Goal: Book appointment/travel/reservation

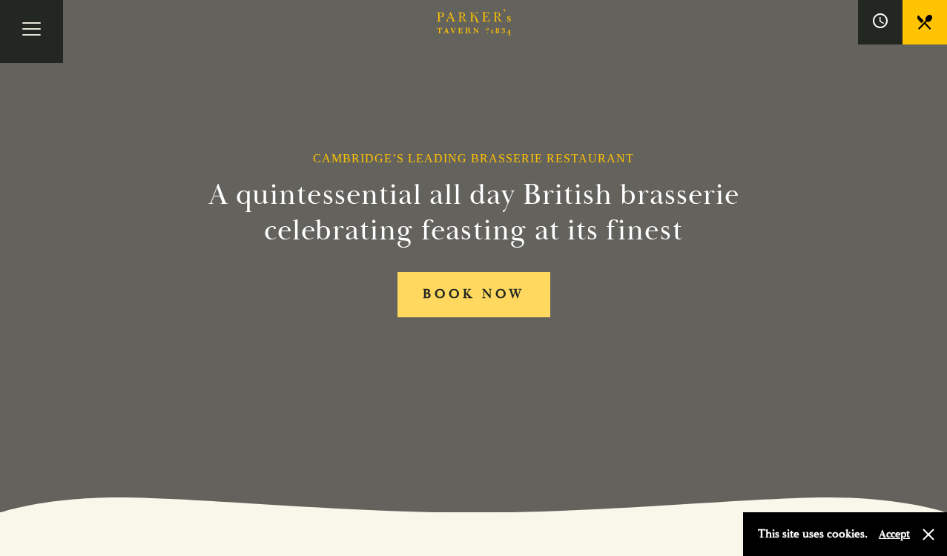
scroll to position [46, 0]
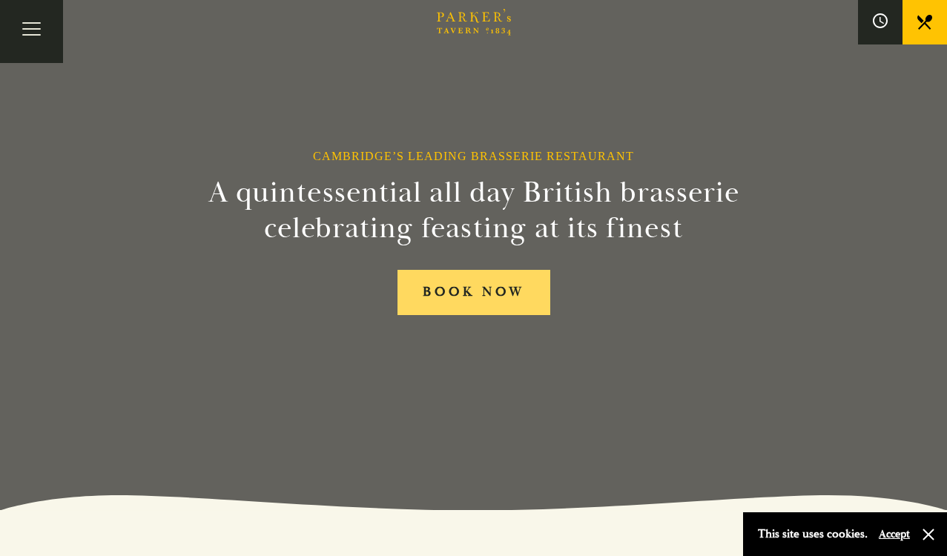
click at [465, 292] on link "BOOK NOW" at bounding box center [473, 292] width 153 height 45
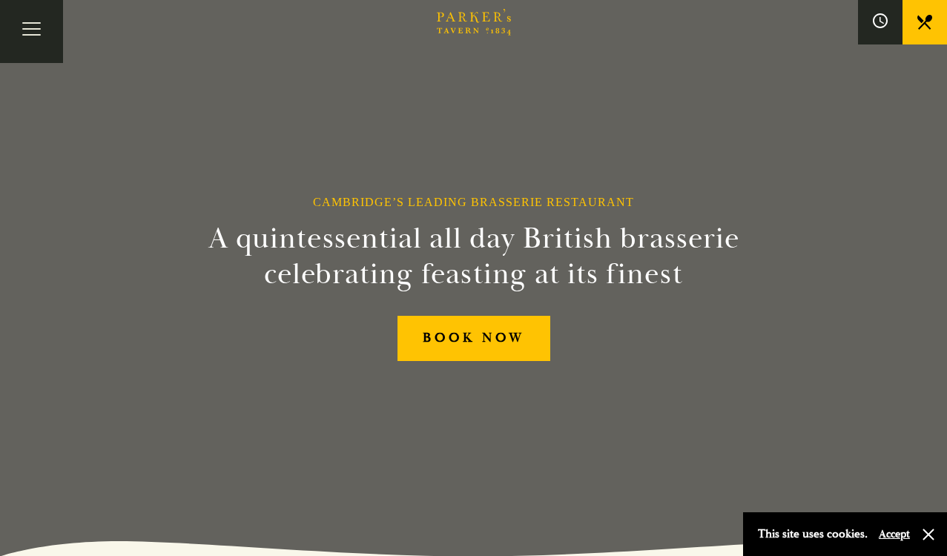
scroll to position [0, 0]
click at [31, 23] on button "Toggle navigation" at bounding box center [31, 31] width 63 height 63
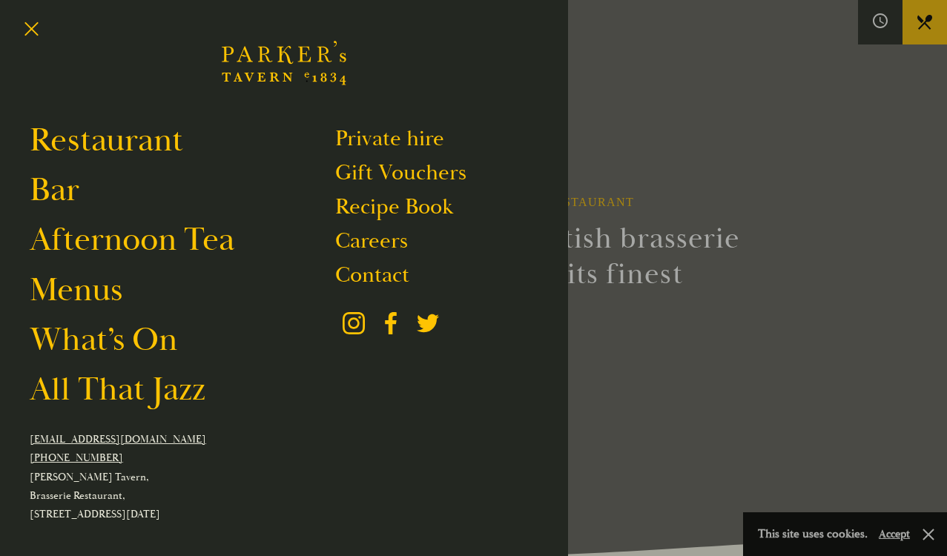
scroll to position [7, 0]
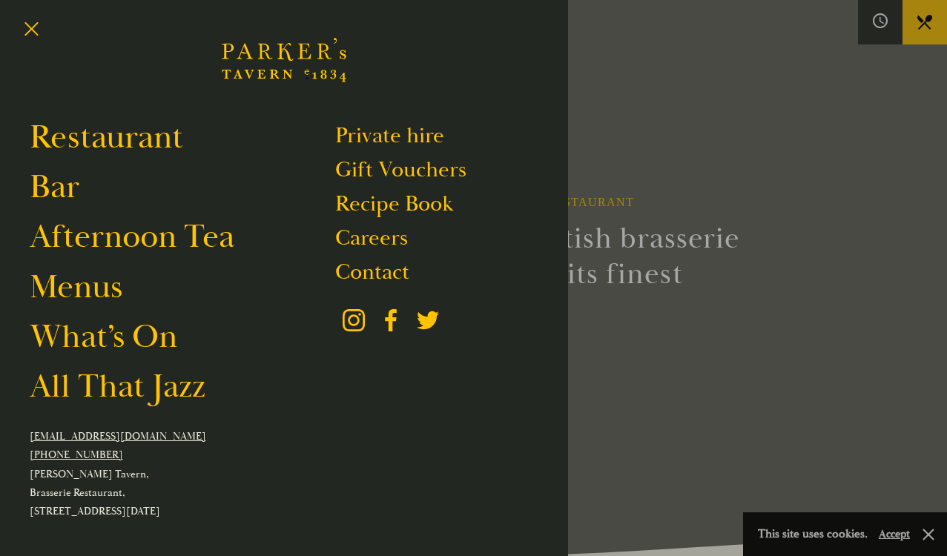
click at [115, 461] on link "[PHONE_NUMBER]" at bounding box center [76, 455] width 93 height 13
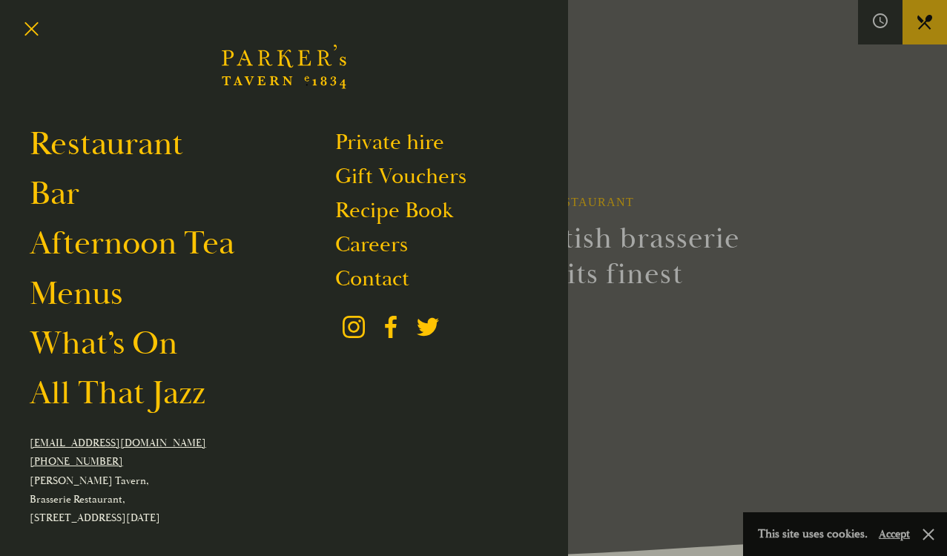
scroll to position [0, 0]
click at [94, 144] on link "Restaurant" at bounding box center [106, 144] width 153 height 42
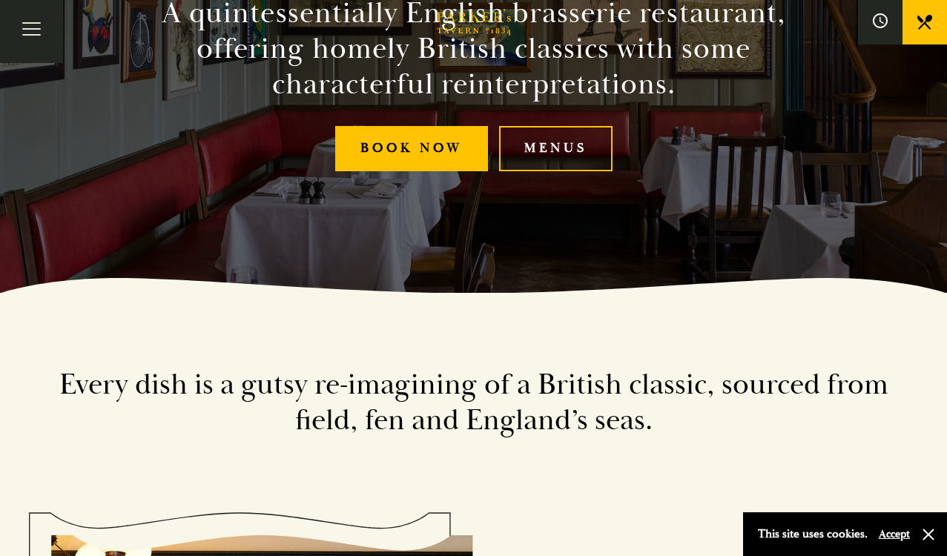
scroll to position [264, 0]
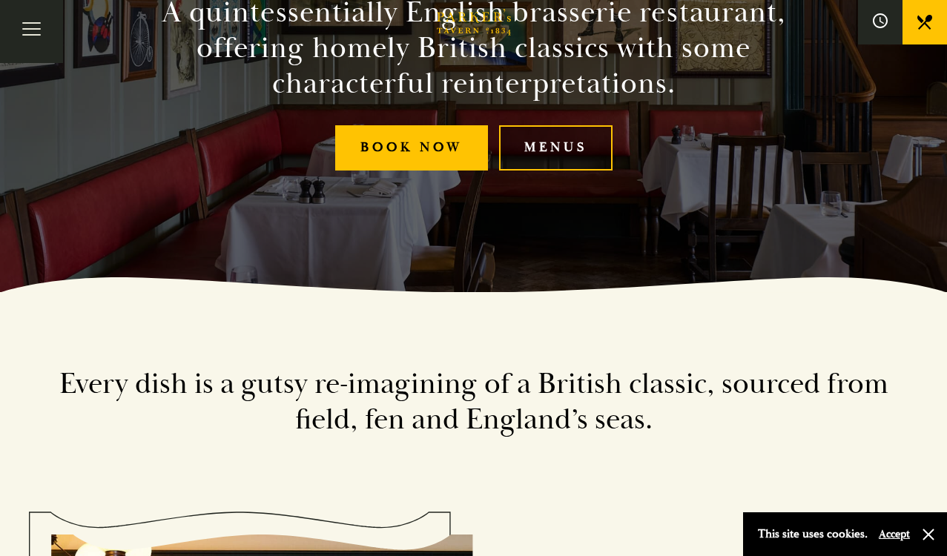
click at [548, 153] on link "Menus" at bounding box center [555, 147] width 113 height 45
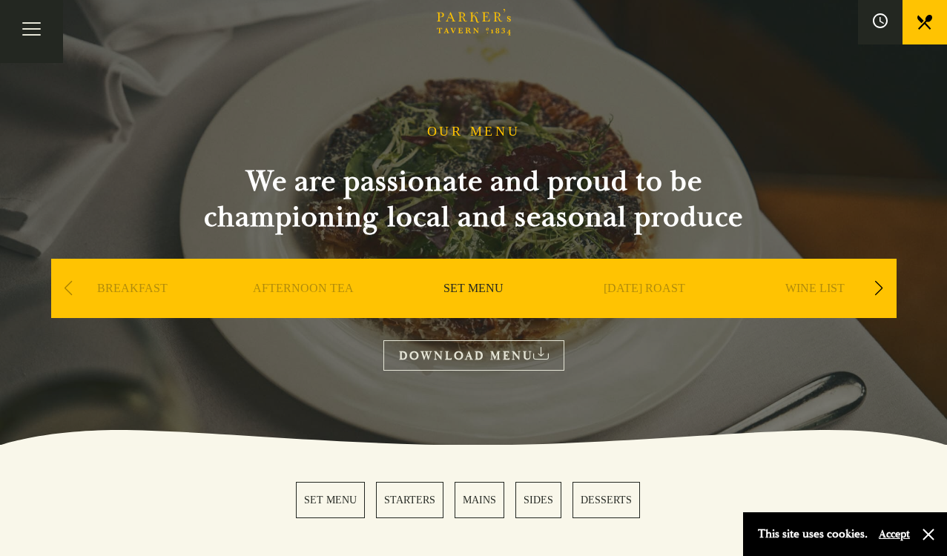
click at [764, 212] on h2 "We are passionate and proud to be championing local and seasonal produce" at bounding box center [473, 199] width 593 height 71
